Goal: Task Accomplishment & Management: Manage account settings

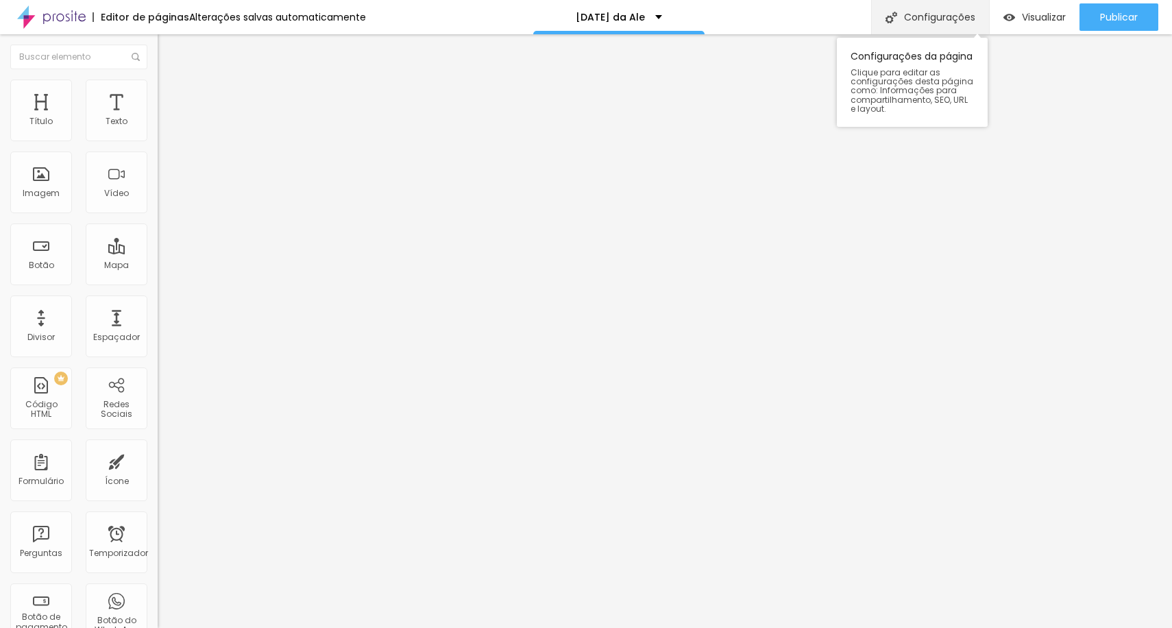
click at [926, 11] on font "Configurações" at bounding box center [939, 17] width 71 height 14
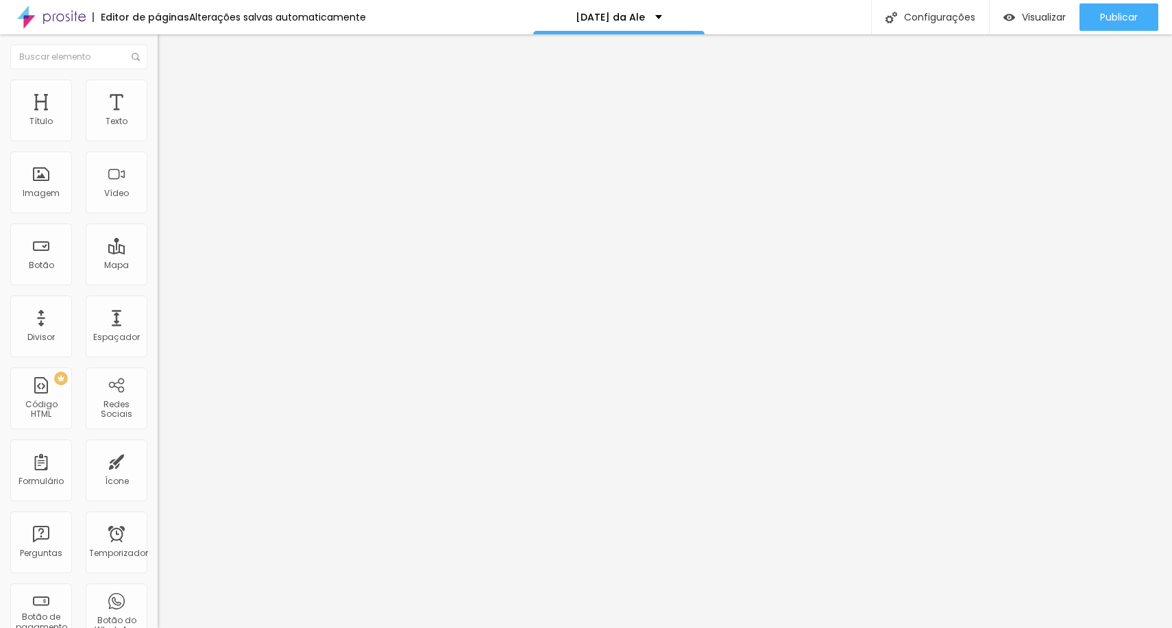
click at [113, 408] on font "Redes Sociais" at bounding box center [117, 408] width 32 height 21
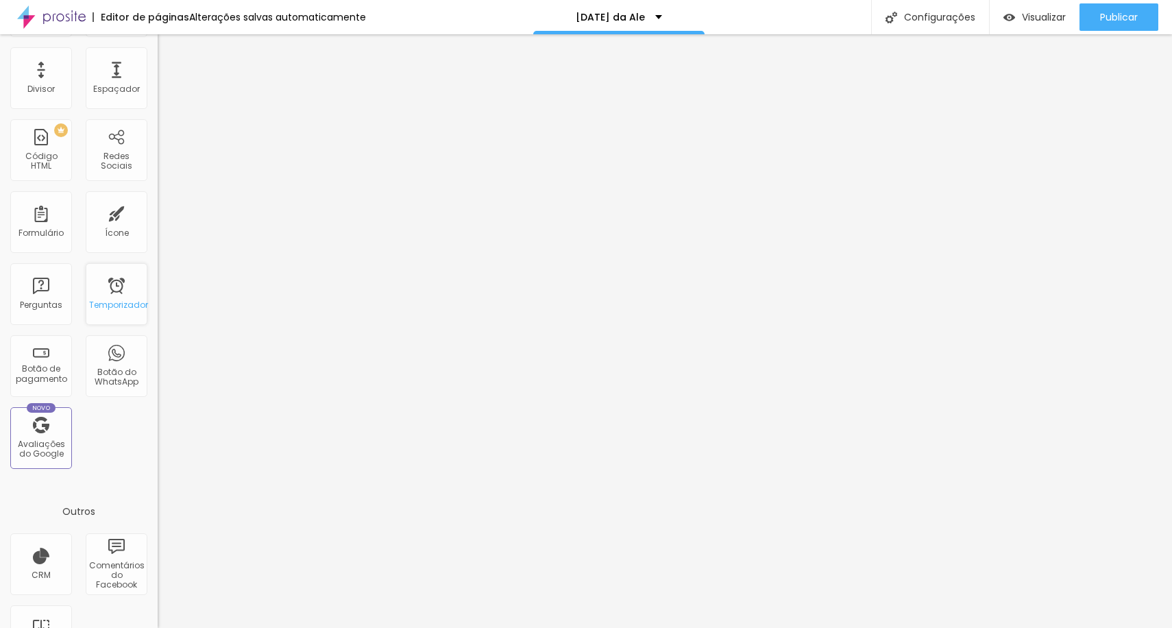
scroll to position [297, 0]
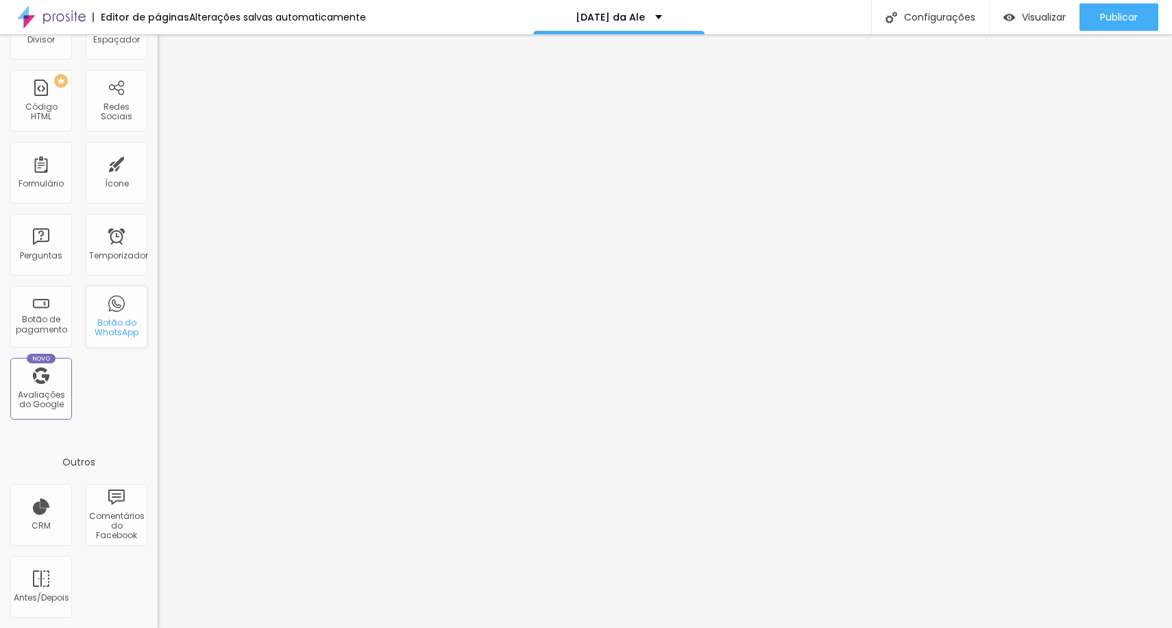
click at [114, 327] on font "Botão do WhatsApp" at bounding box center [117, 327] width 44 height 21
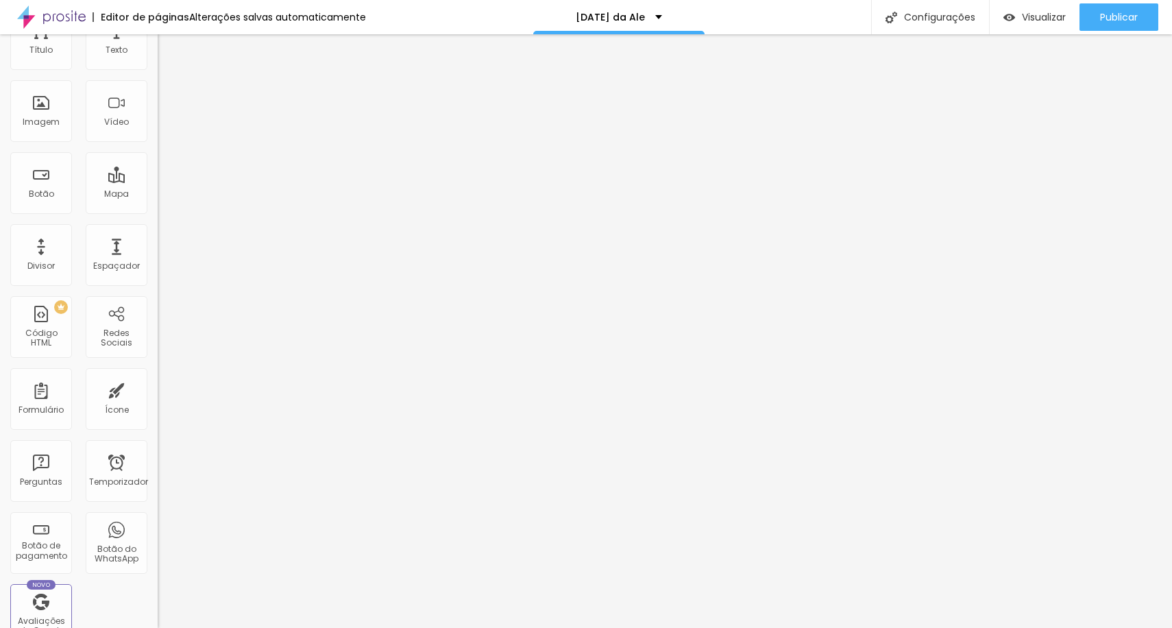
scroll to position [0, 0]
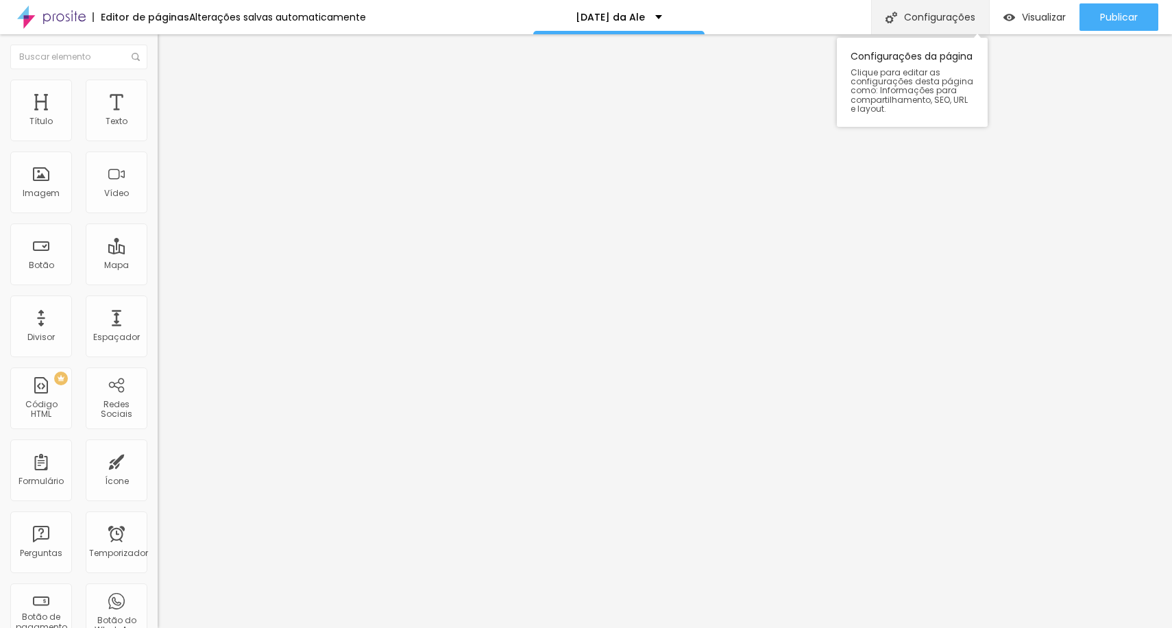
click at [920, 19] on font "Configurações" at bounding box center [939, 17] width 71 height 14
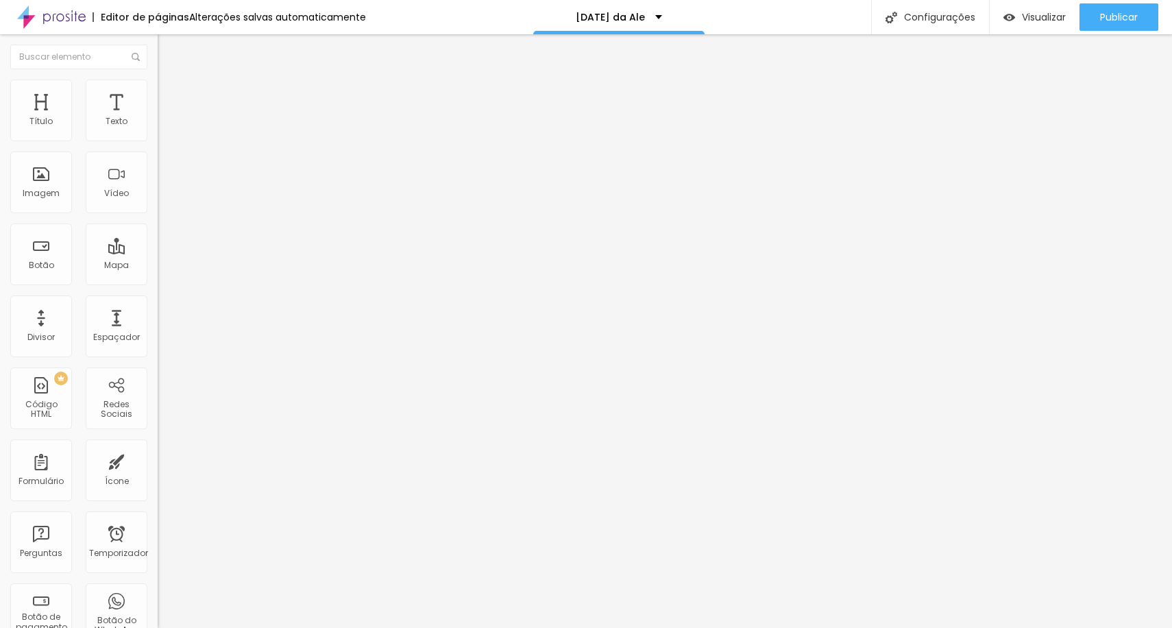
drag, startPoint x: 517, startPoint y: 204, endPoint x: 704, endPoint y: 206, distance: 187.1
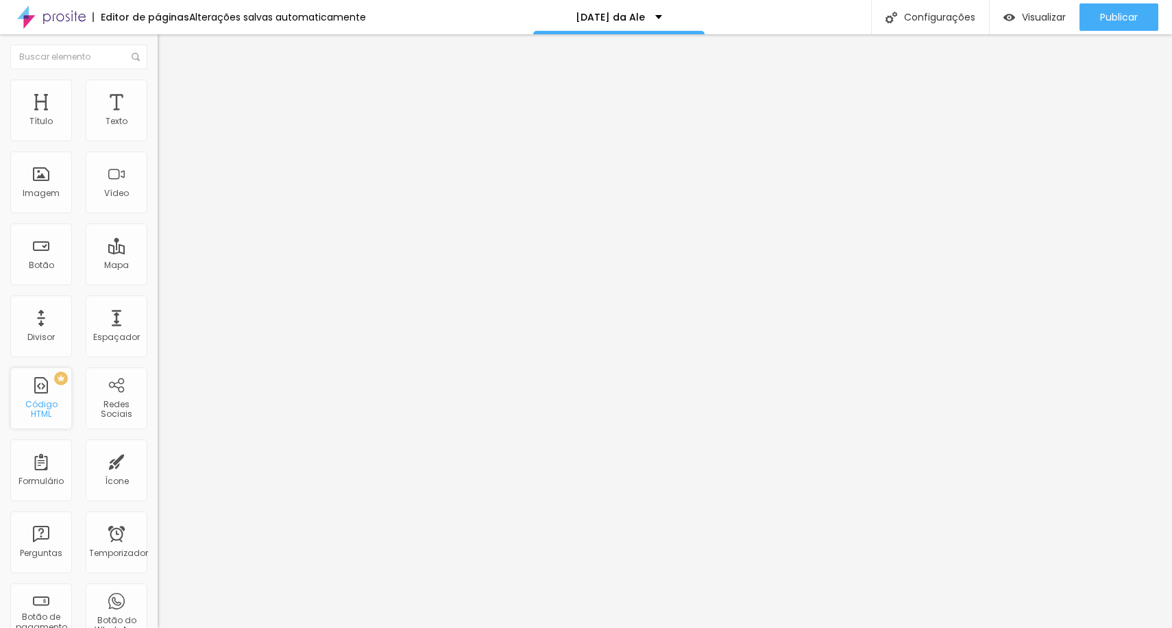
click at [61, 397] on div "PREMIUM Código HTML" at bounding box center [41, 398] width 62 height 62
click at [42, 134] on div "Título" at bounding box center [41, 110] width 62 height 62
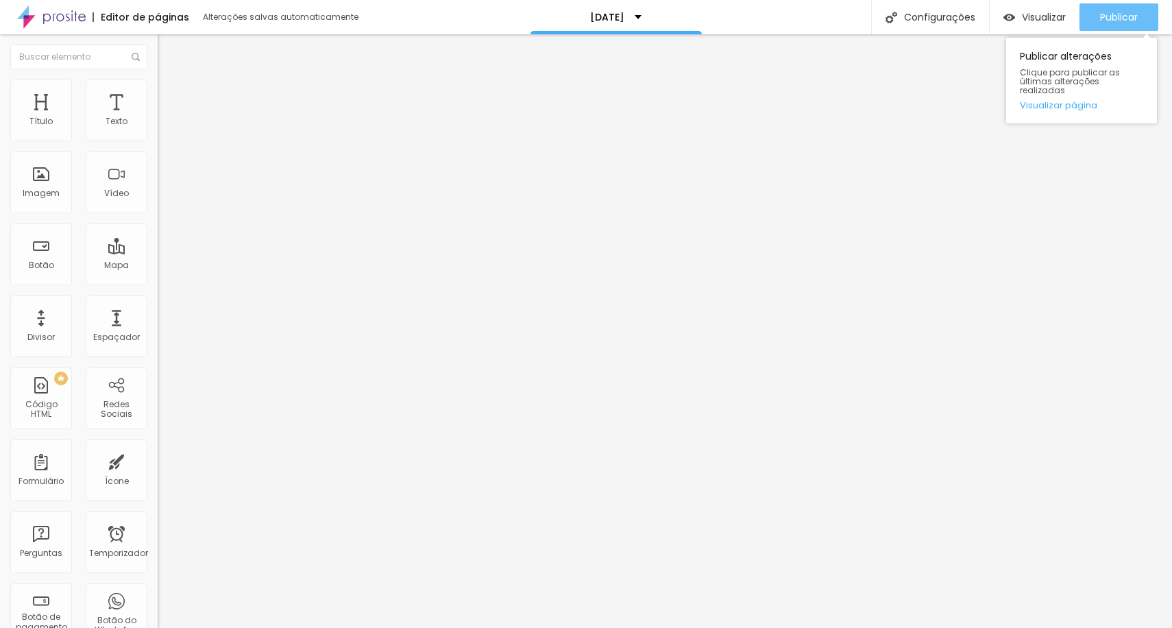
click at [1118, 19] on font "Publicar" at bounding box center [1119, 17] width 38 height 14
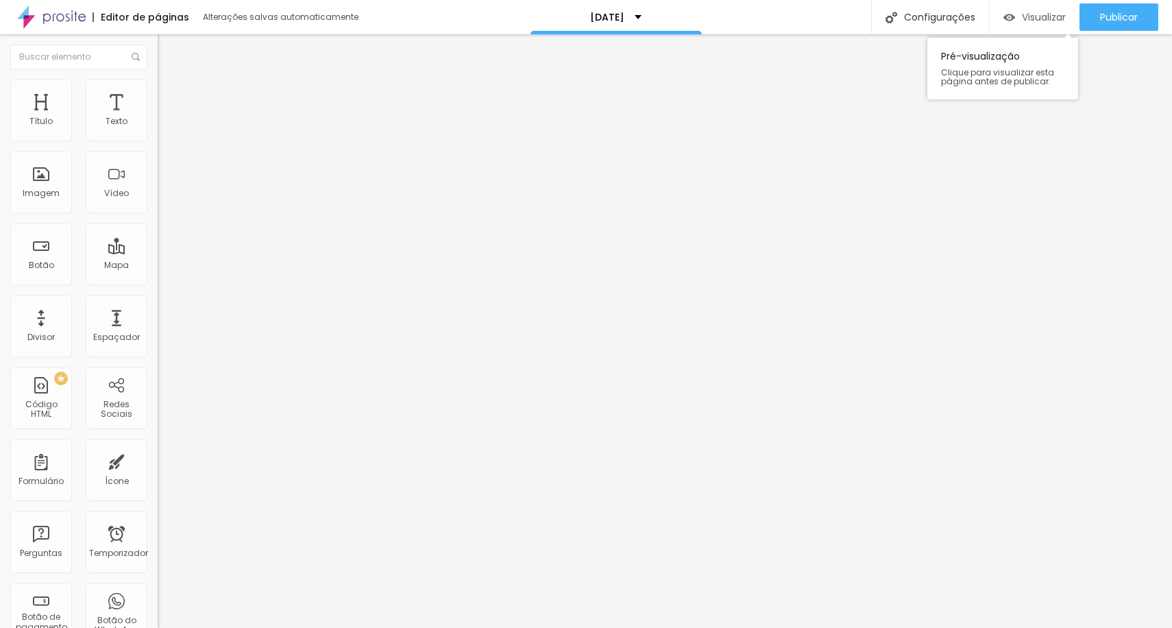
click at [1043, 10] on font "Visualizar" at bounding box center [1044, 17] width 44 height 14
